Goal: Entertainment & Leisure: Consume media (video, audio)

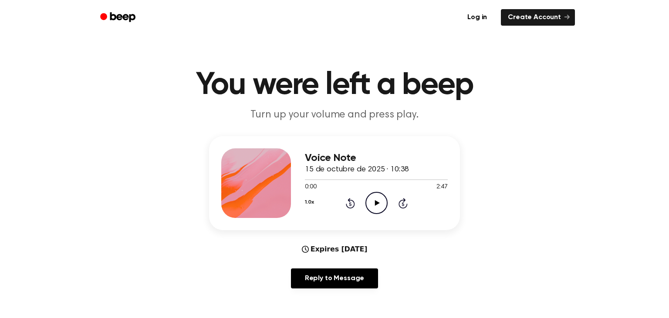
click at [377, 203] on icon at bounding box center [377, 203] width 5 height 6
click at [312, 201] on button "1.0x" at bounding box center [309, 202] width 9 height 15
click at [320, 289] on span "1.5x" at bounding box center [319, 287] width 11 height 9
drag, startPoint x: 375, startPoint y: 201, endPoint x: 378, endPoint y: 191, distance: 10.4
click at [375, 200] on icon at bounding box center [377, 203] width 4 height 6
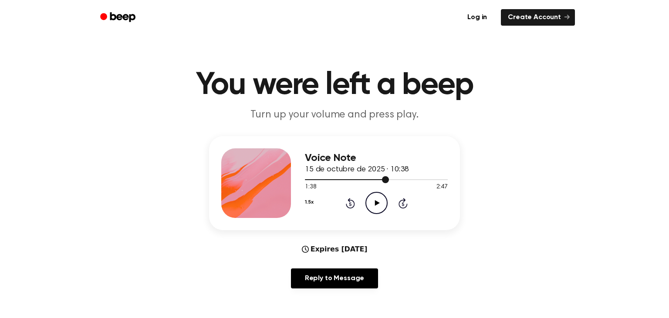
click at [376, 179] on div at bounding box center [347, 179] width 84 height 1
click at [371, 178] on div at bounding box center [376, 179] width 143 height 7
click at [375, 203] on icon "Play Audio" at bounding box center [376, 203] width 22 height 22
click at [309, 205] on button "1.5x" at bounding box center [309, 202] width 8 height 15
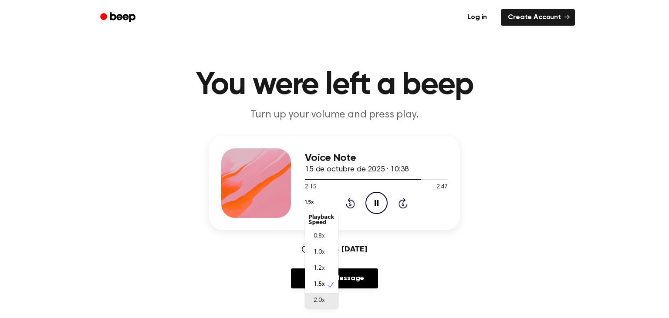
click at [324, 308] on div "2.0x" at bounding box center [322, 301] width 34 height 16
drag, startPoint x: 355, startPoint y: 178, endPoint x: 379, endPoint y: 191, distance: 27.7
click at [355, 178] on div at bounding box center [376, 179] width 143 height 7
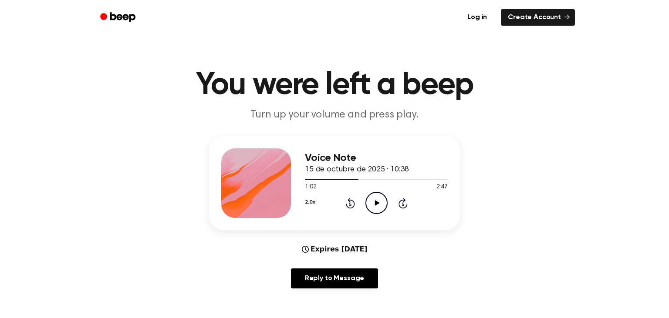
click at [379, 204] on icon "Play Audio" at bounding box center [376, 203] width 22 height 22
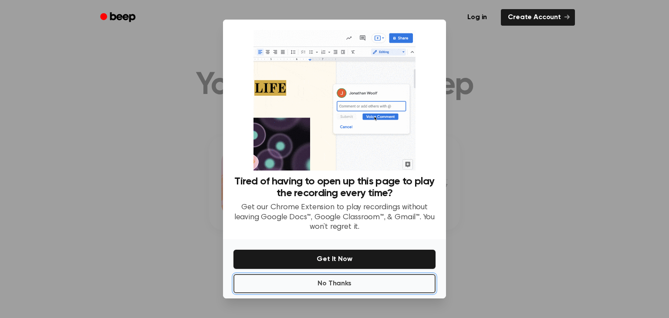
click at [366, 282] on button "No Thanks" at bounding box center [334, 283] width 202 height 19
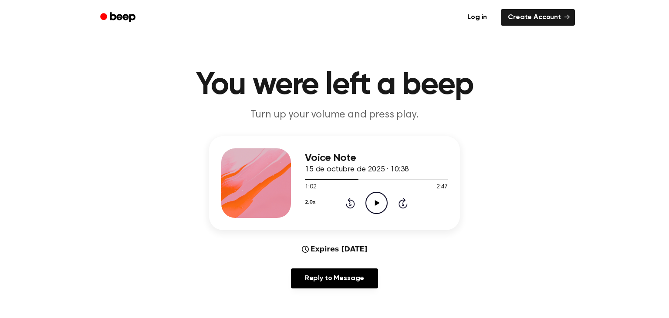
click at [375, 202] on icon at bounding box center [377, 203] width 5 height 6
